Goal: Navigation & Orientation: Understand site structure

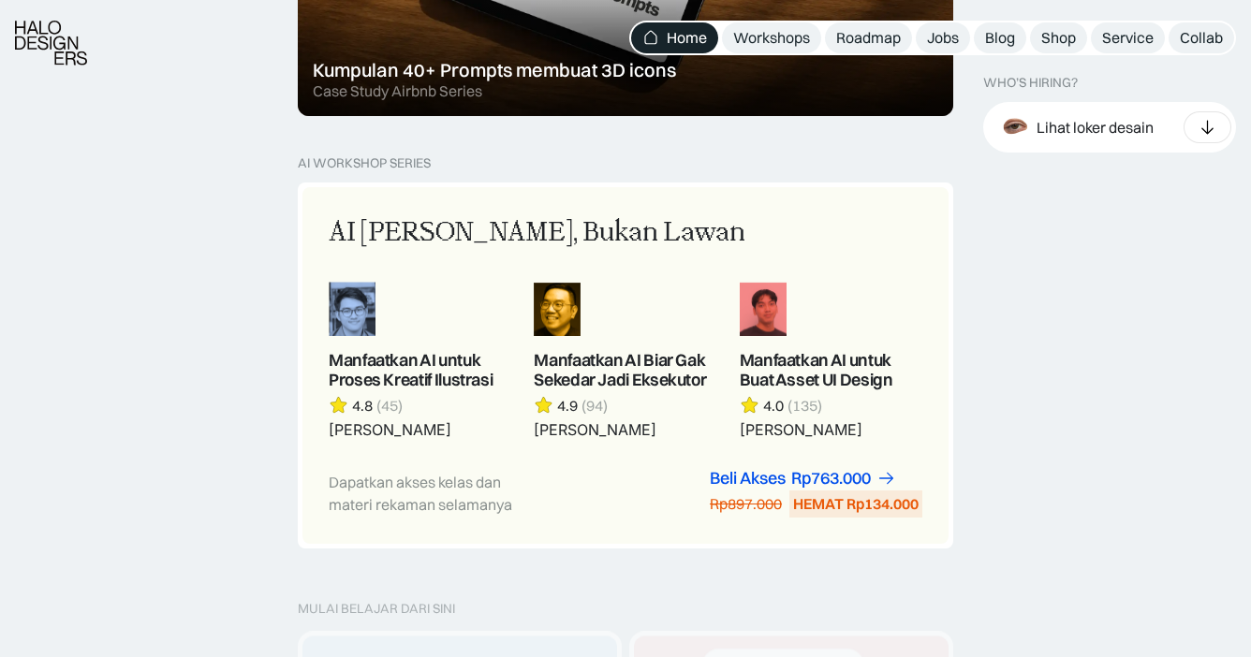
scroll to position [1706, 0]
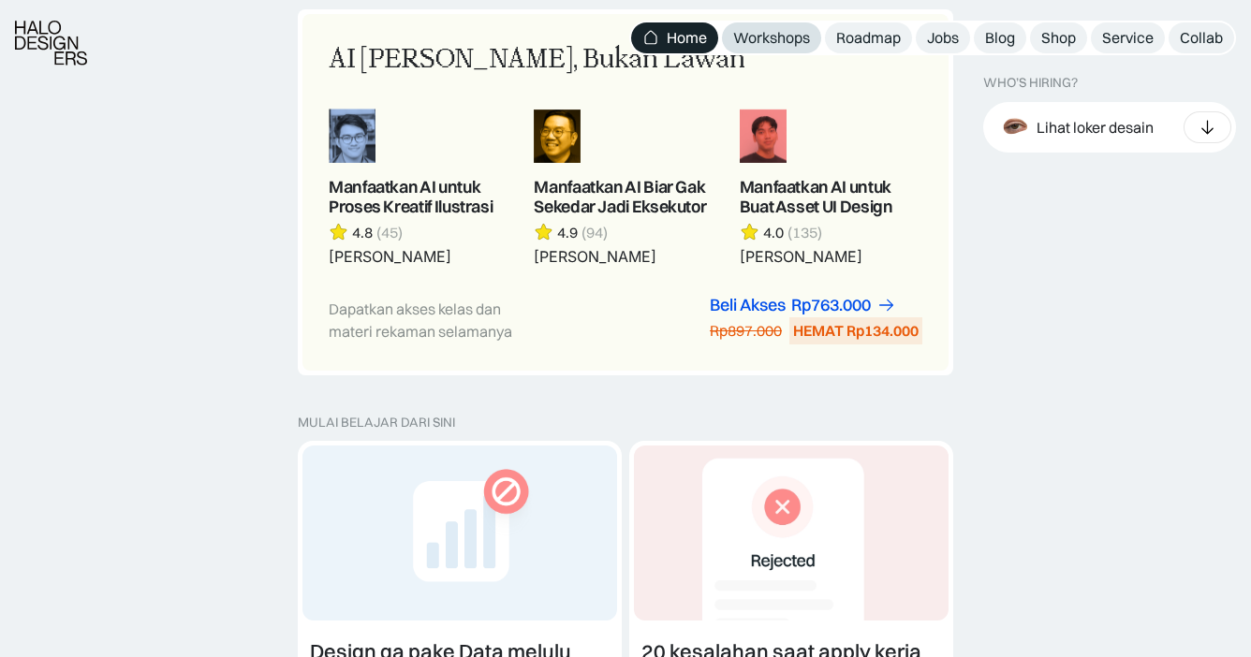
click at [774, 37] on div "Workshops" at bounding box center [771, 38] width 77 height 20
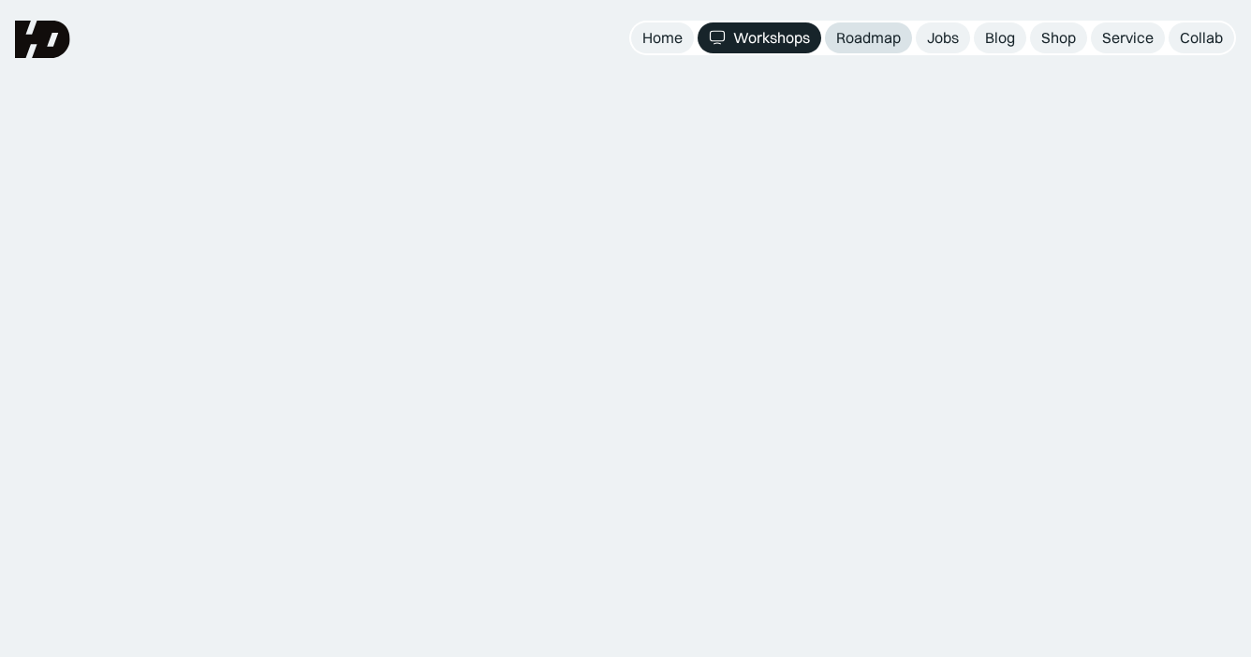
click at [894, 48] on link "Roadmap" at bounding box center [868, 37] width 87 height 31
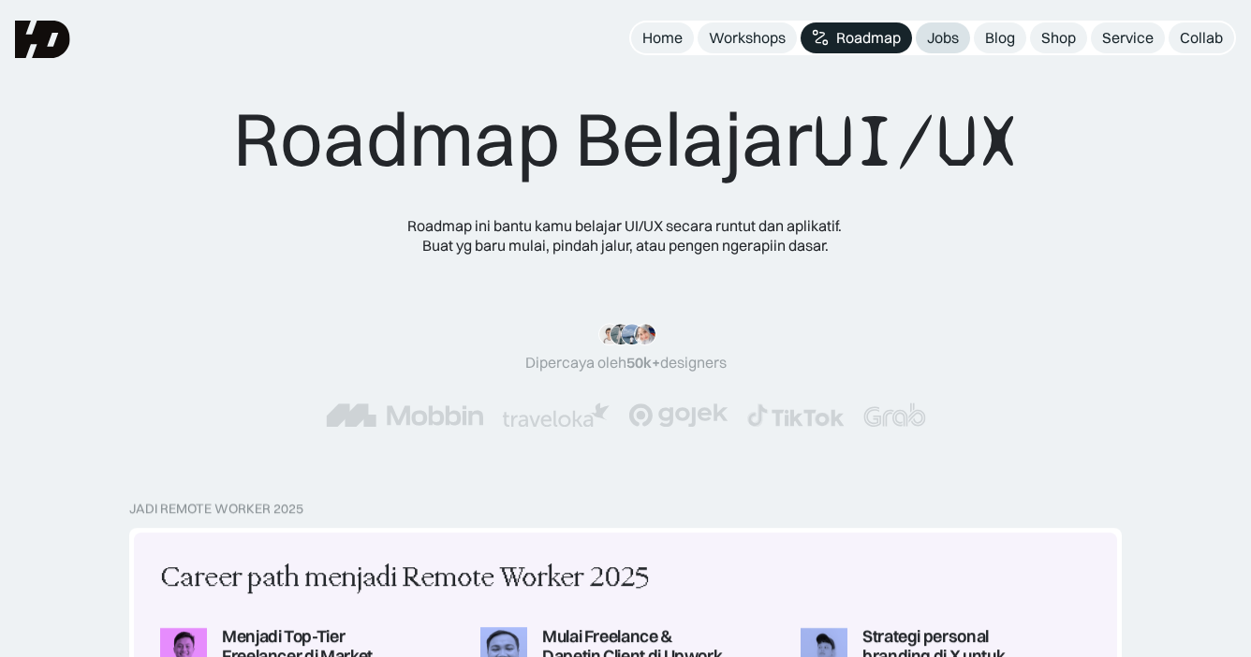
click at [944, 42] on div "Jobs" at bounding box center [943, 38] width 32 height 20
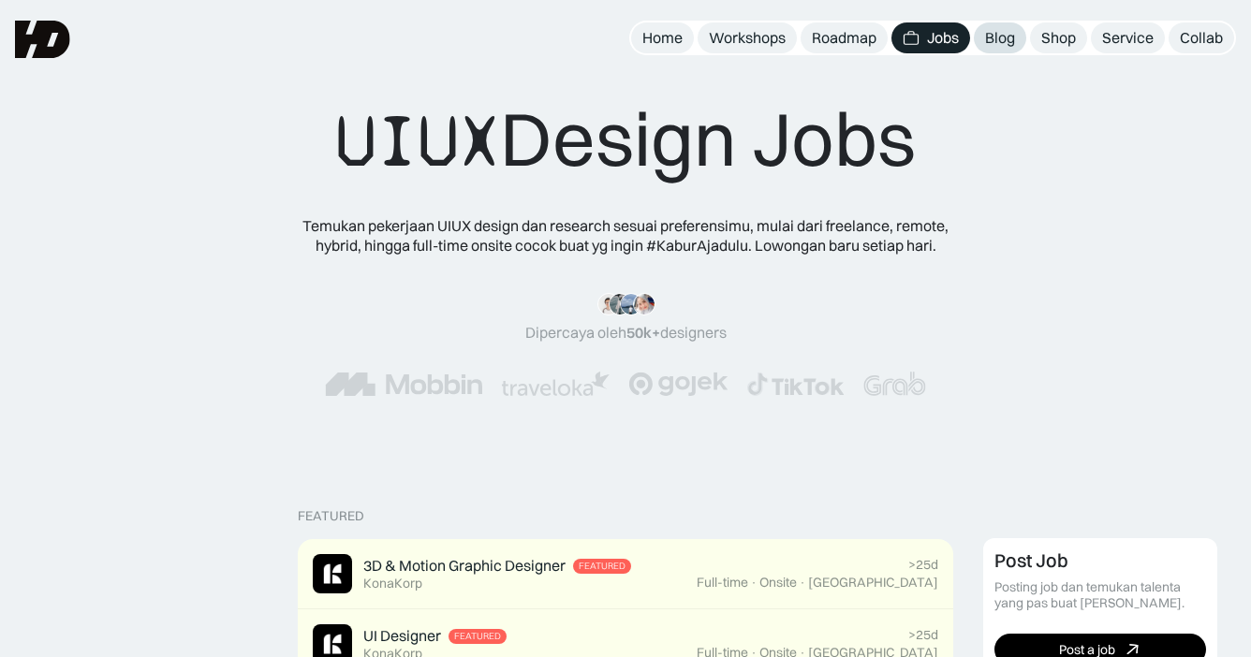
click at [999, 42] on div "Blog" at bounding box center [1000, 38] width 30 height 20
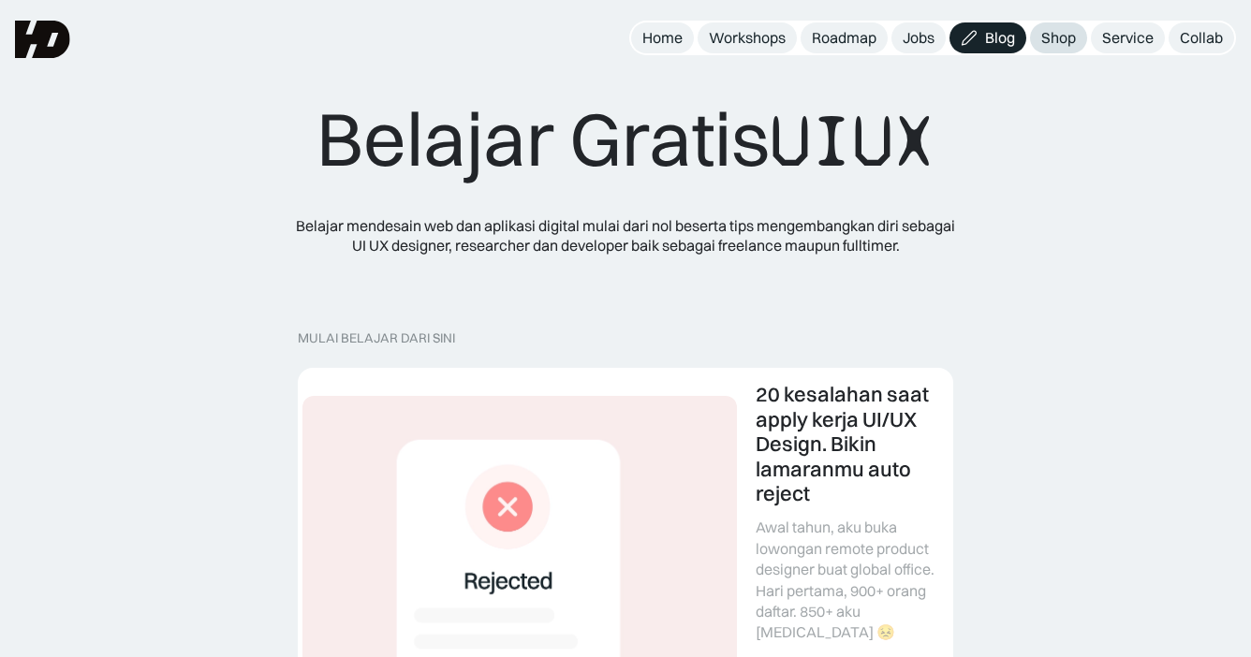
click at [1059, 40] on div "Shop" at bounding box center [1058, 38] width 35 height 20
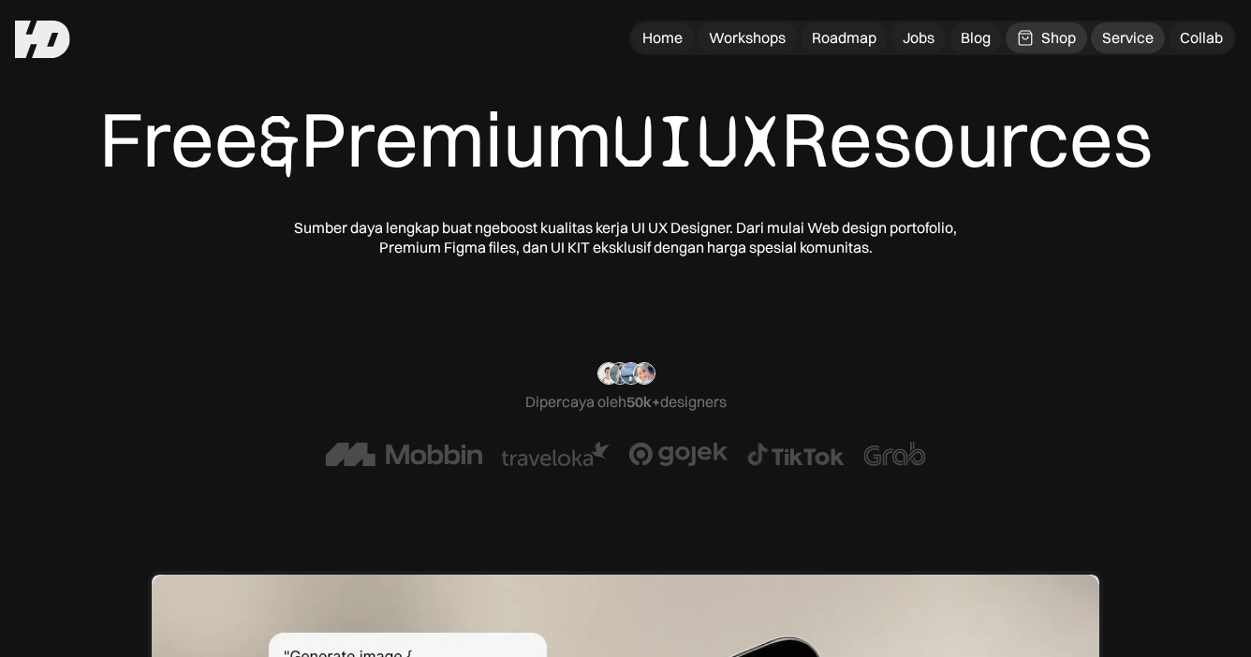
click at [1131, 45] on div "Service" at bounding box center [1128, 38] width 52 height 20
click at [658, 33] on div "Home" at bounding box center [662, 38] width 40 height 20
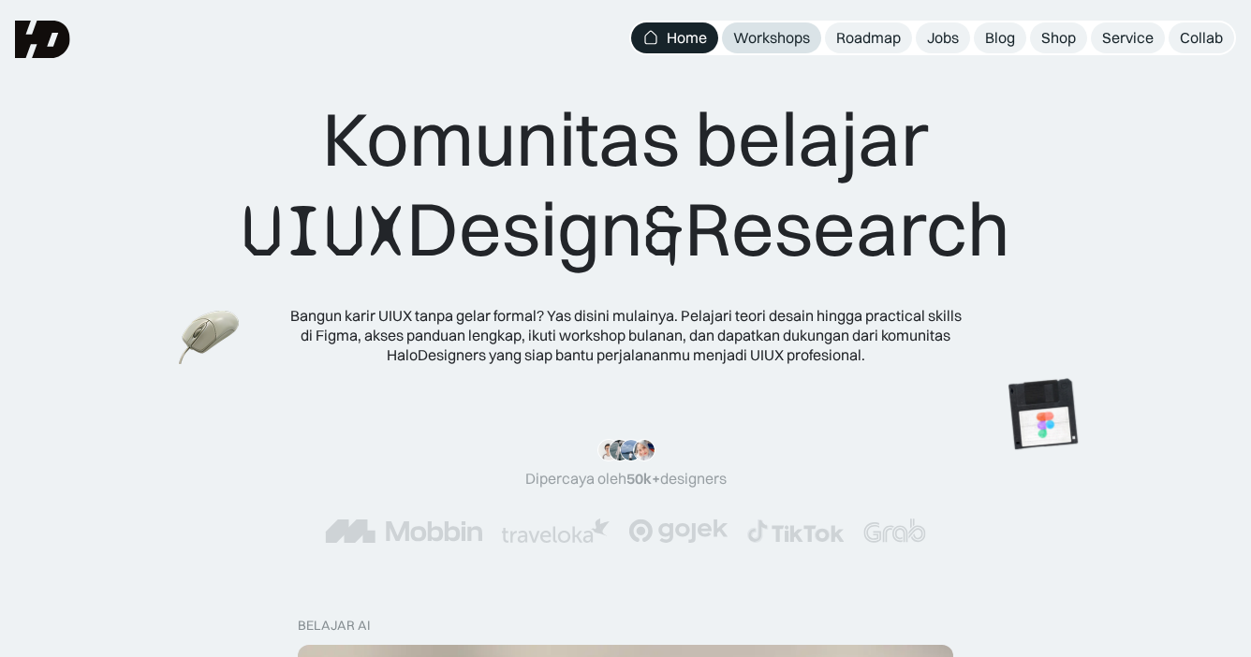
click at [779, 39] on div "Workshops" at bounding box center [771, 38] width 77 height 20
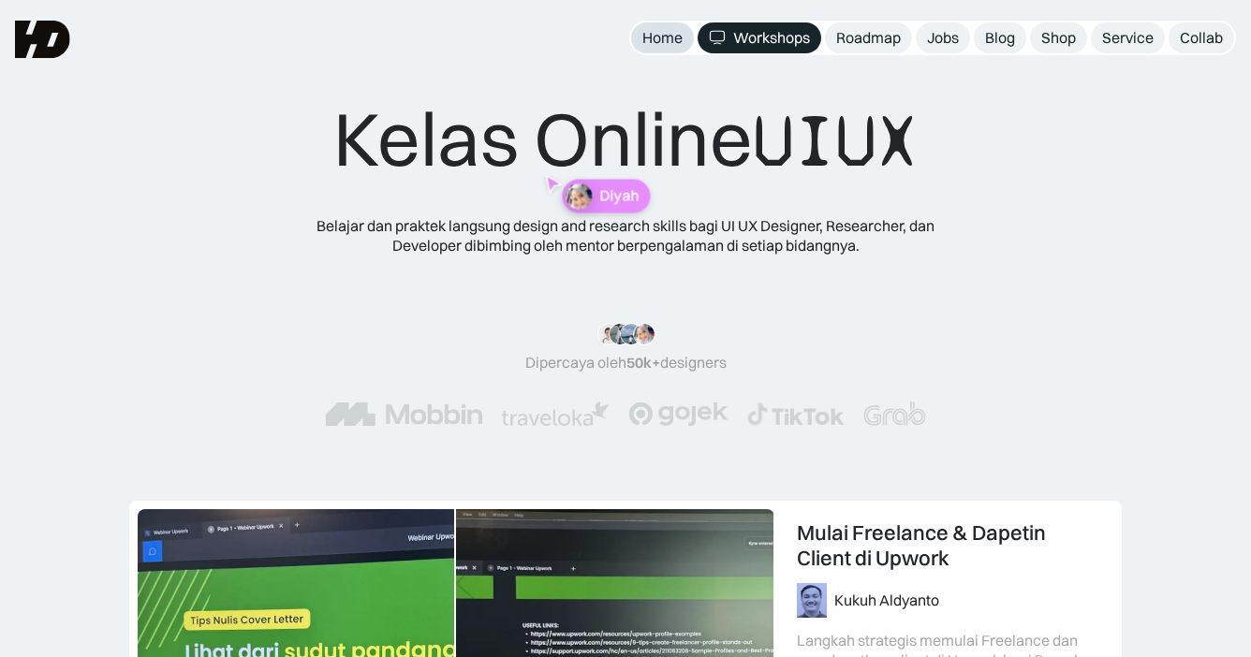
click at [673, 41] on div "Home" at bounding box center [662, 38] width 40 height 20
